Goal: Task Accomplishment & Management: Manage account settings

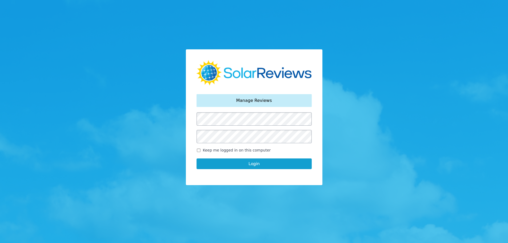
click at [240, 164] on button "Login" at bounding box center [253, 163] width 115 height 11
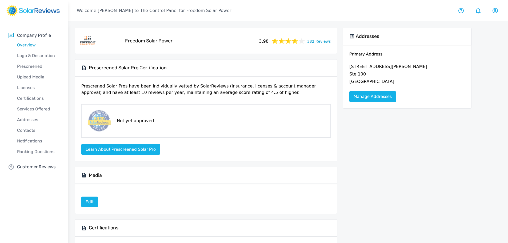
click at [40, 166] on p "Customer Reviews" at bounding box center [36, 166] width 39 height 7
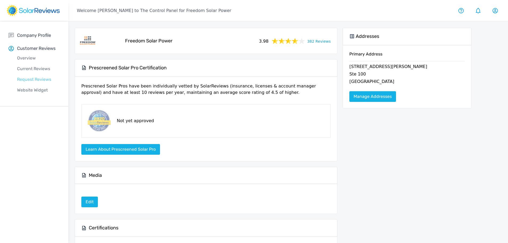
click at [38, 79] on p "Request Reviews" at bounding box center [39, 79] width 60 height 6
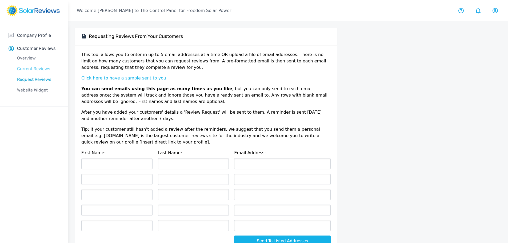
click at [35, 67] on p "Current Reviews" at bounding box center [39, 69] width 60 height 6
